Goal: Book appointment/travel/reservation

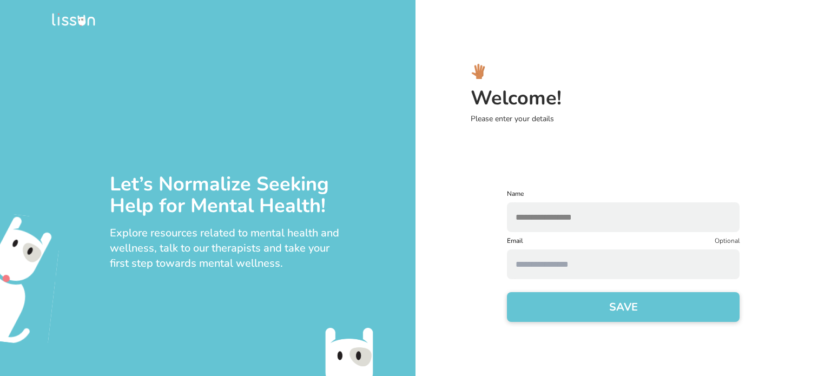
type input "**********"
click at [582, 256] on input at bounding box center [623, 264] width 233 height 30
type input "**********"
click at [602, 309] on button "SAVE" at bounding box center [623, 307] width 233 height 30
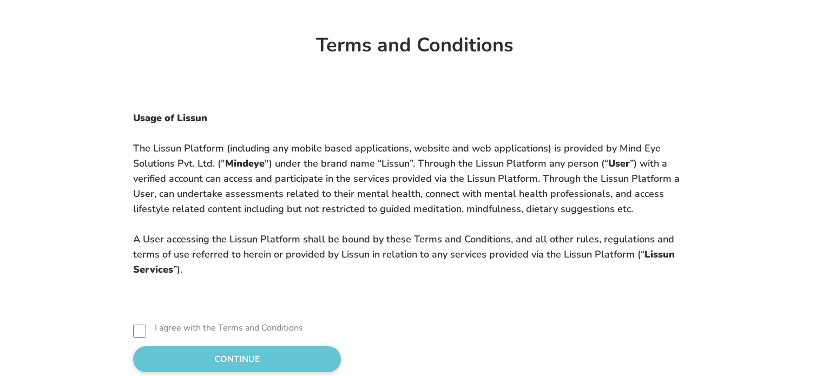
click at [181, 361] on button "CONTINUE" at bounding box center [237, 359] width 208 height 26
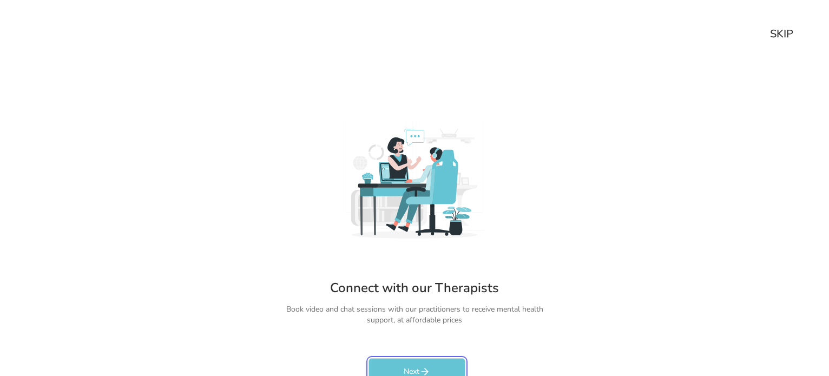
click at [422, 363] on button "Next" at bounding box center [417, 372] width 97 height 28
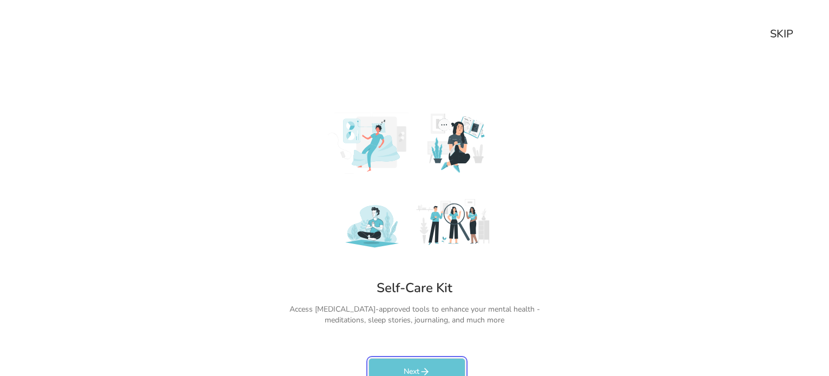
click at [422, 363] on button "Next" at bounding box center [417, 372] width 97 height 28
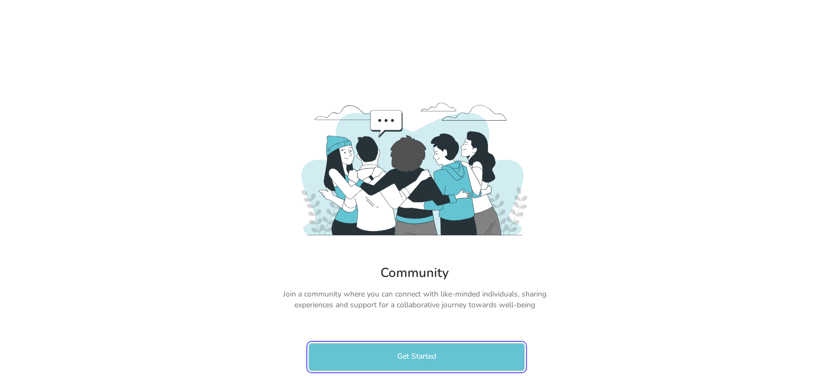
click at [422, 363] on button "Get Started" at bounding box center [416, 357] width 216 height 28
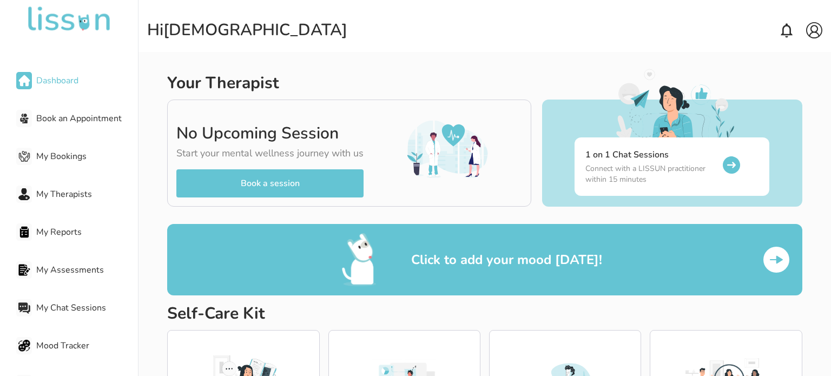
click at [258, 186] on button "Book a session" at bounding box center [269, 183] width 187 height 28
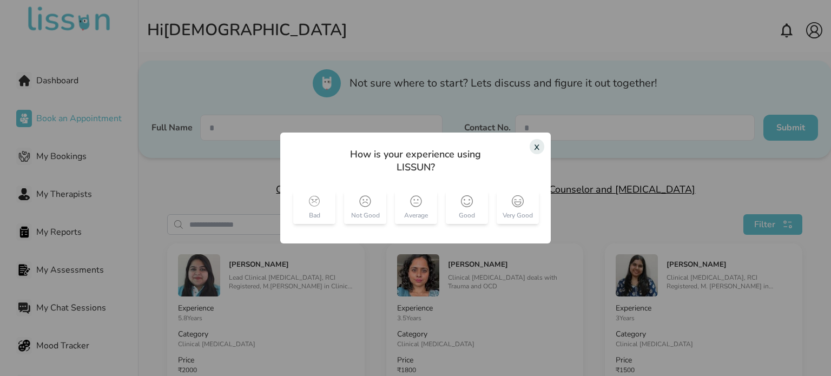
click at [533, 146] on div "x" at bounding box center [537, 146] width 15 height 15
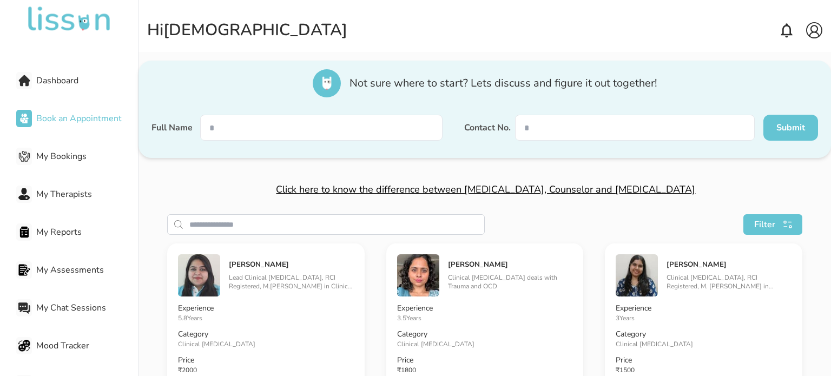
scroll to position [180, 0]
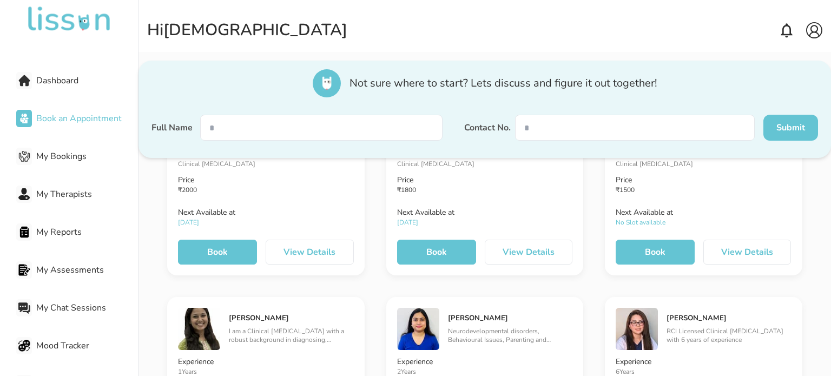
click at [447, 246] on button "Book" at bounding box center [436, 252] width 79 height 25
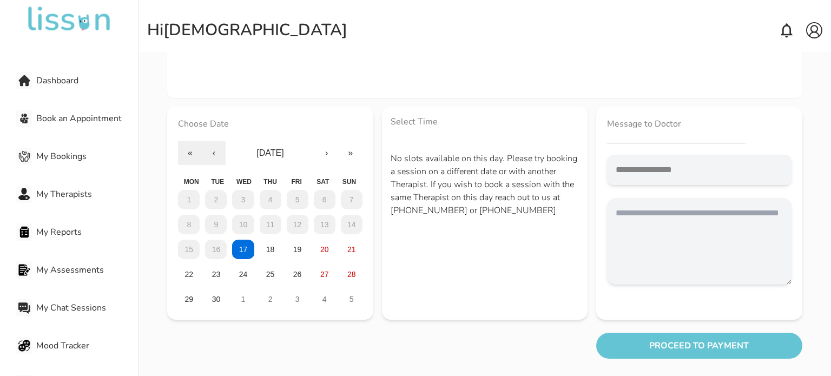
scroll to position [63, 0]
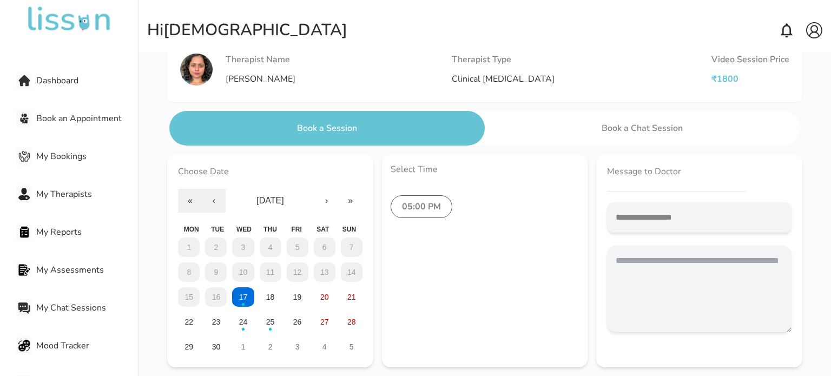
click at [405, 205] on label "05:00 PM" at bounding box center [422, 206] width 62 height 23
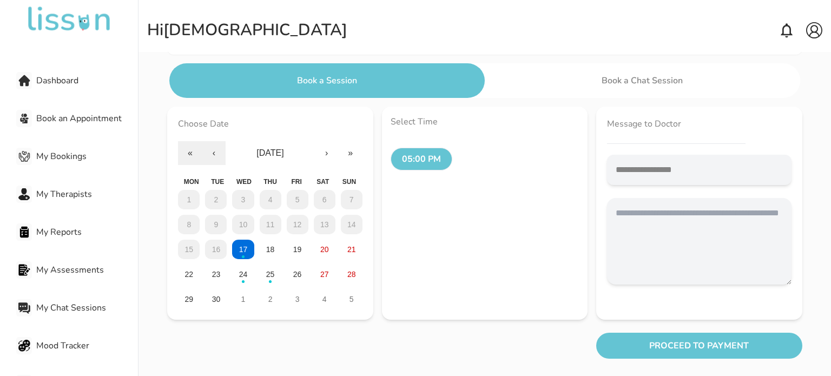
click at [370, 73] on button "Book a Session" at bounding box center [326, 80] width 315 height 35
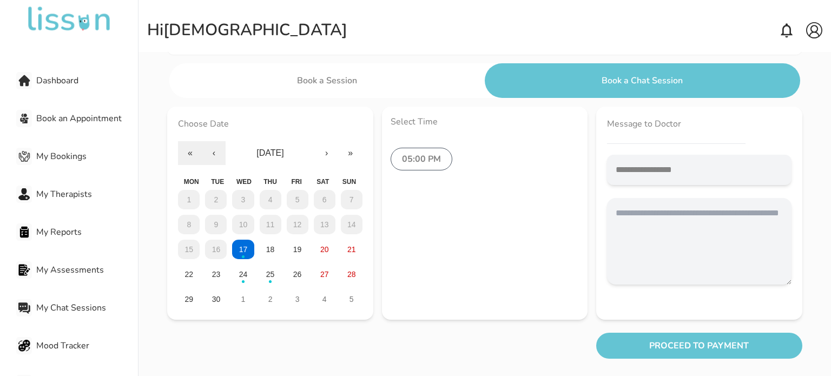
click at [690, 212] on textarea at bounding box center [699, 241] width 184 height 87
click at [712, 351] on button "PROCEED TO PAYMENT" at bounding box center [699, 346] width 206 height 26
click at [667, 228] on textarea at bounding box center [699, 241] width 184 height 87
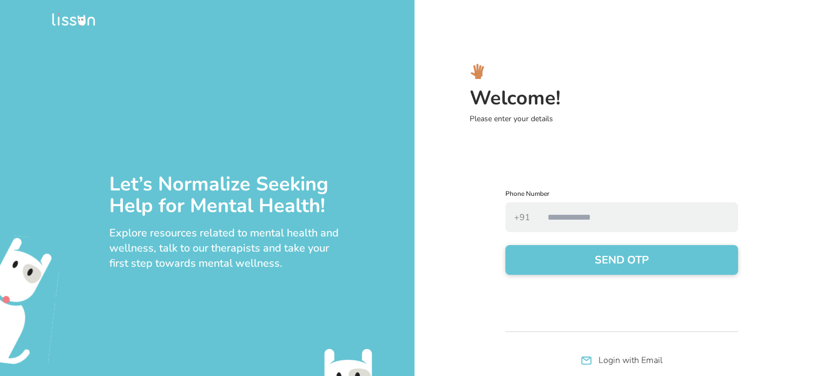
click at [588, 219] on input "number" at bounding box center [638, 217] width 199 height 30
click at [632, 354] on link "Login with Email" at bounding box center [630, 360] width 64 height 13
click at [647, 363] on link "Login with Phone" at bounding box center [629, 360] width 67 height 13
click at [574, 206] on input "number" at bounding box center [638, 217] width 199 height 30
type input "*******"
